Goal: Transaction & Acquisition: Purchase product/service

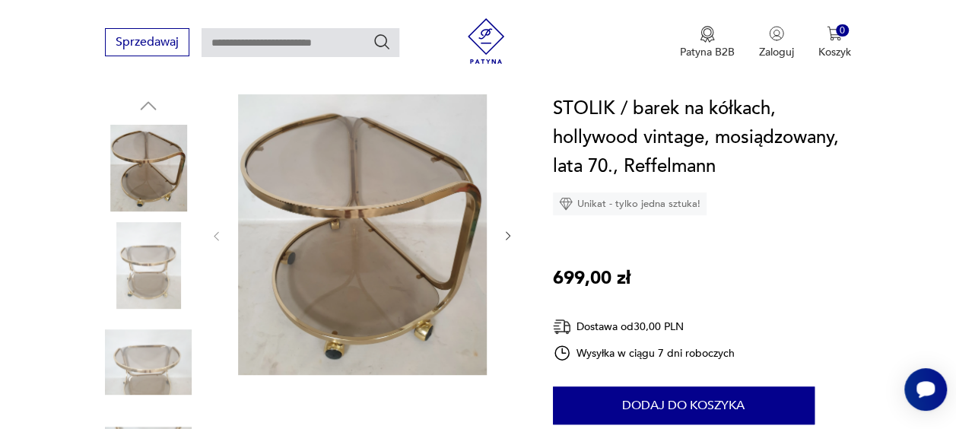
scroll to position [152, 0]
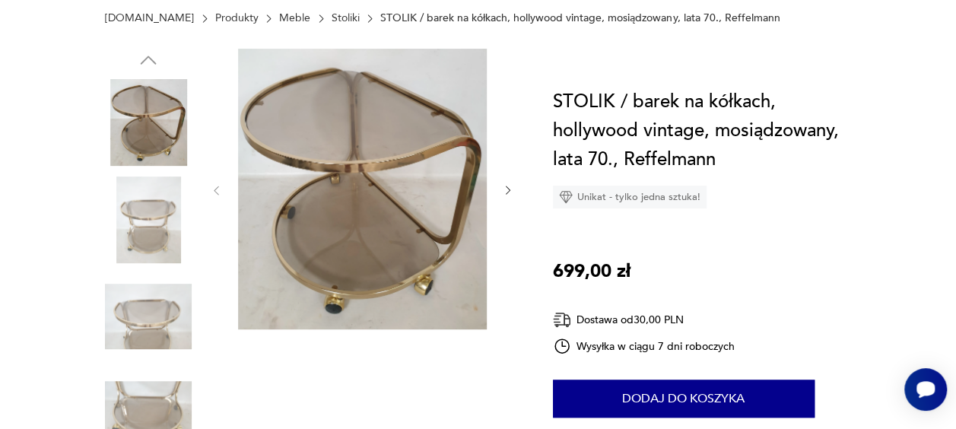
scroll to position [228, 0]
